Goal: Check status: Check status

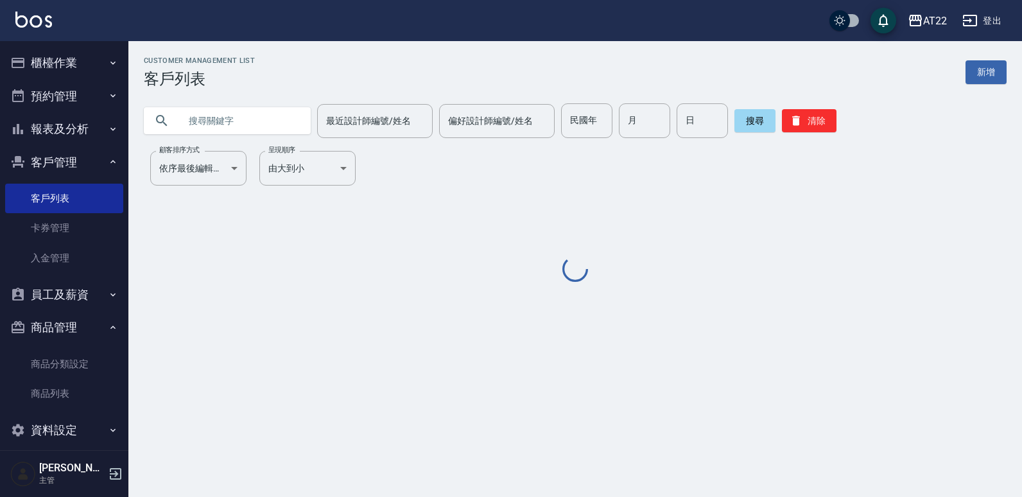
click at [227, 117] on input "text" at bounding box center [240, 120] width 121 height 35
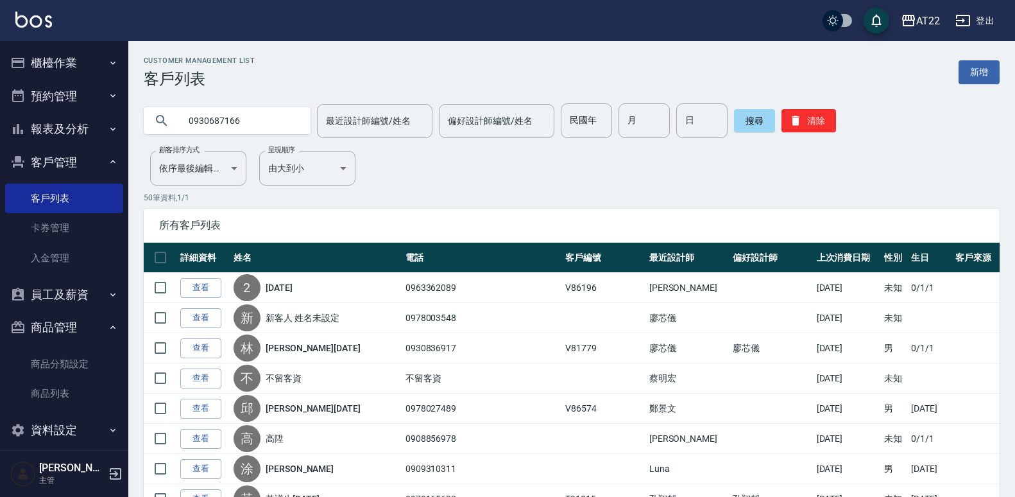
type input "0930687166"
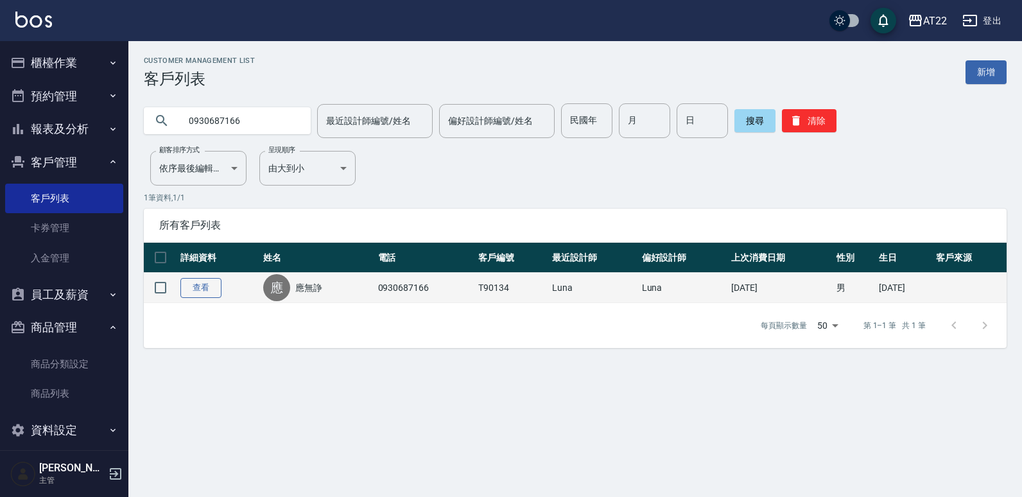
click at [196, 286] on link "查看" at bounding box center [200, 288] width 41 height 20
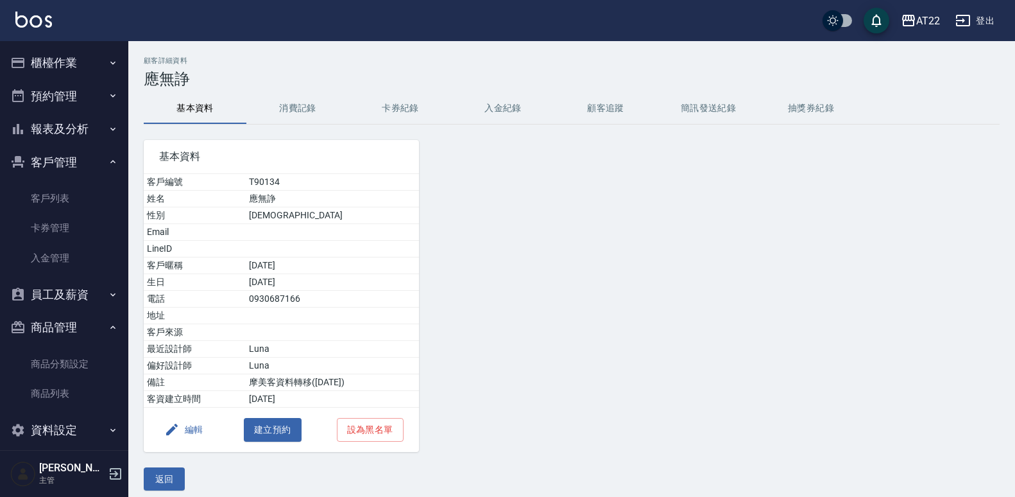
click at [318, 103] on button "消費記錄" at bounding box center [297, 108] width 103 height 31
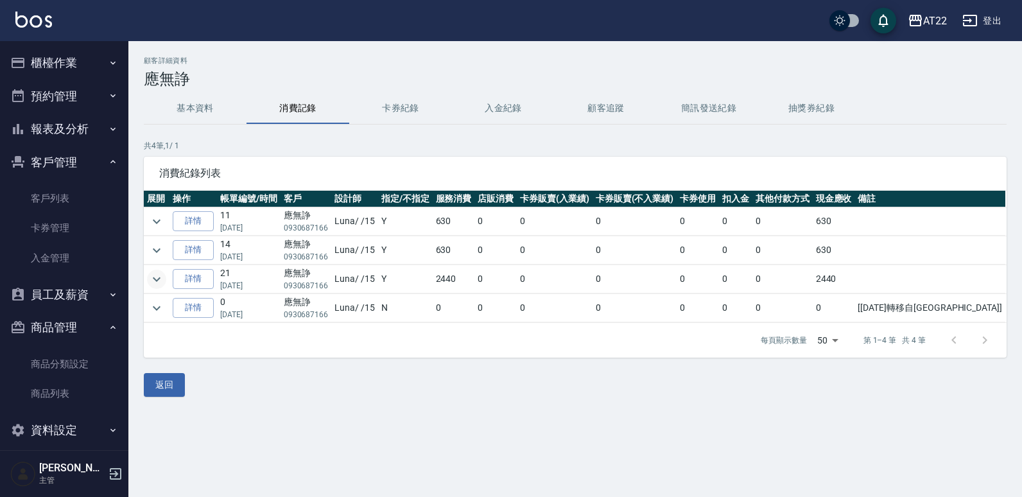
click at [157, 279] on icon "expand row" at bounding box center [156, 279] width 15 height 15
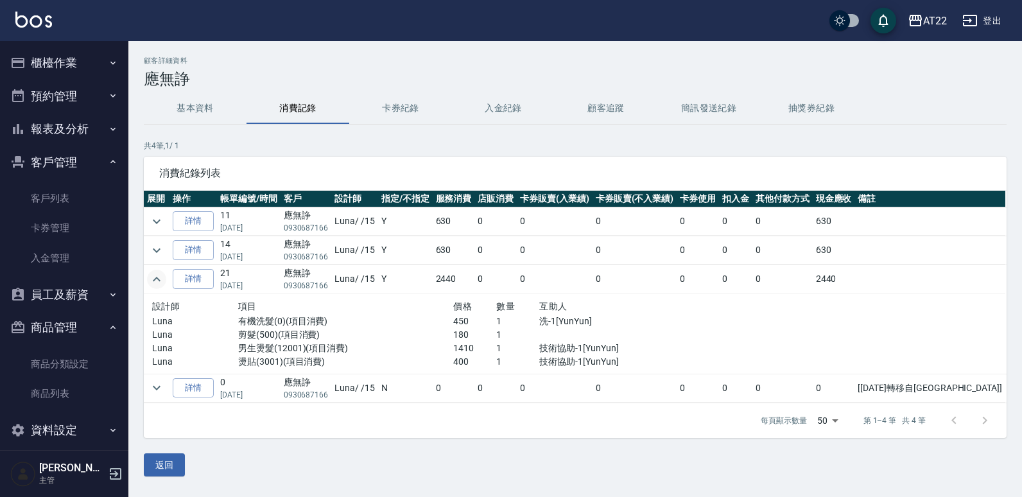
click at [677, 396] on td "0" at bounding box center [634, 388] width 85 height 28
